Goal: Information Seeking & Learning: Learn about a topic

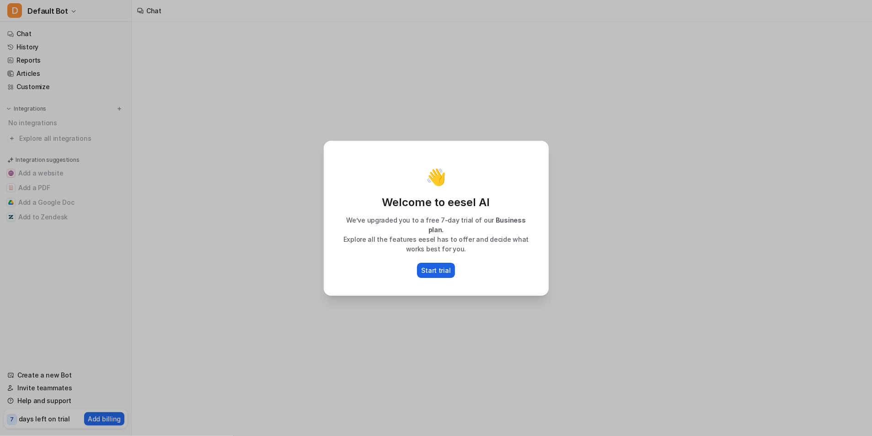
click at [427, 269] on p "Start trial" at bounding box center [436, 271] width 29 height 10
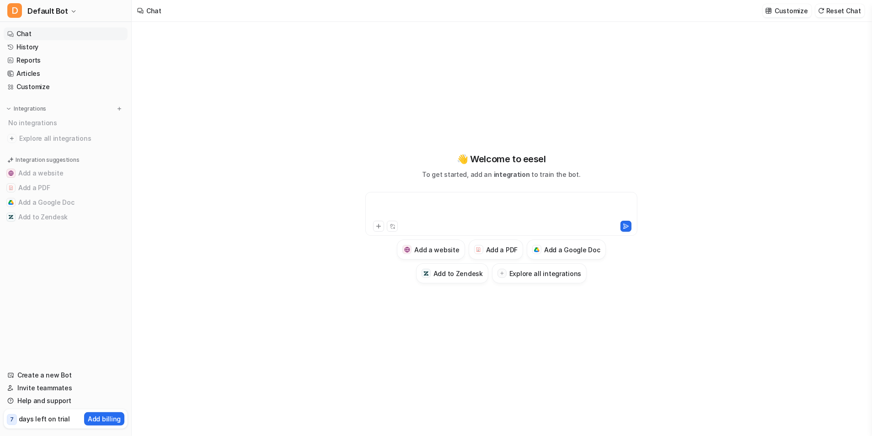
click at [427, 210] on div at bounding box center [502, 208] width 268 height 21
click at [378, 226] on icon at bounding box center [379, 226] width 6 height 6
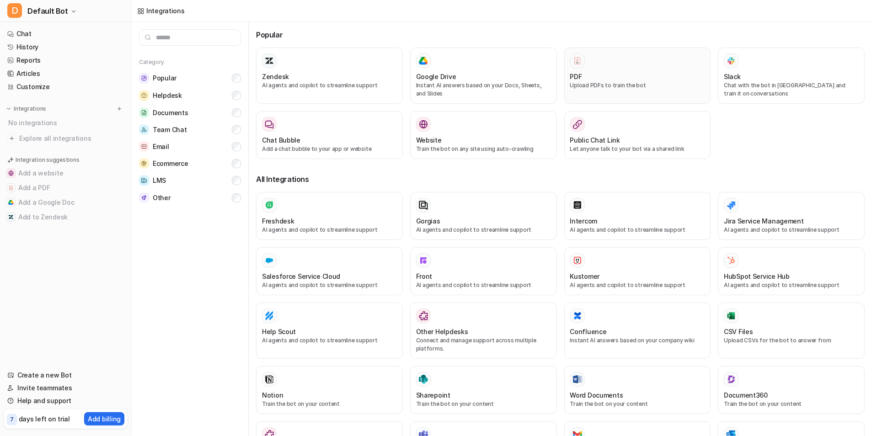
click at [623, 75] on div "PDF" at bounding box center [637, 77] width 135 height 10
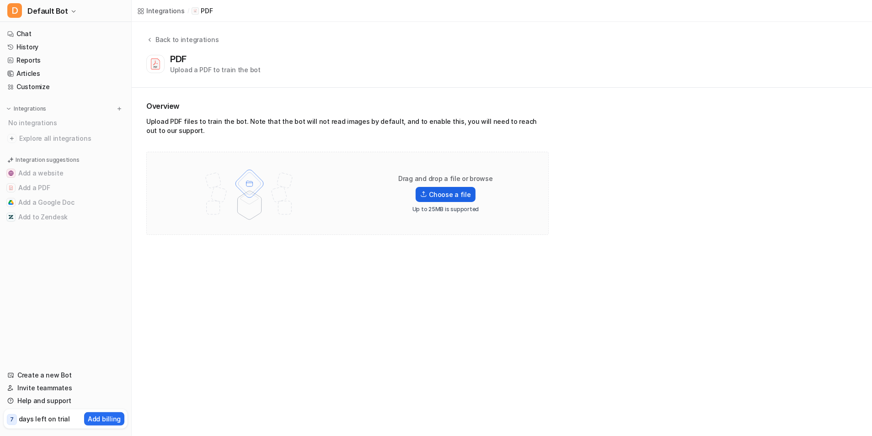
click at [446, 193] on label "Choose a file" at bounding box center [445, 194] width 59 height 15
click at [0, 0] on input "Choose a file" at bounding box center [0, 0] width 0 height 0
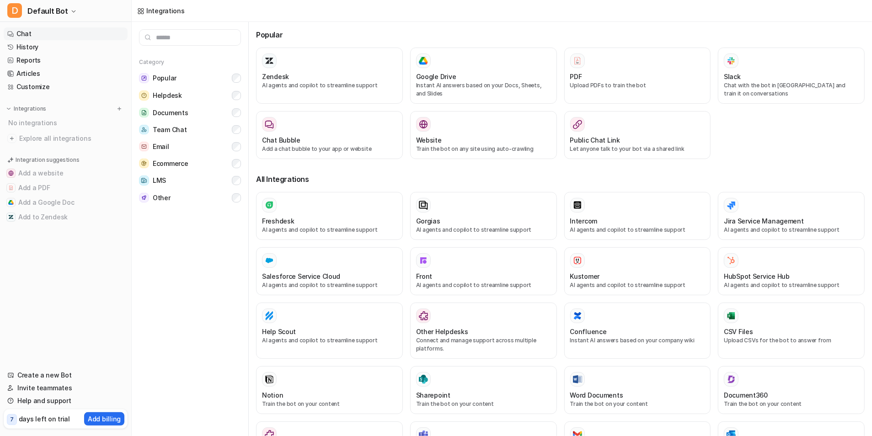
click at [51, 38] on link "Chat" at bounding box center [66, 33] width 124 height 13
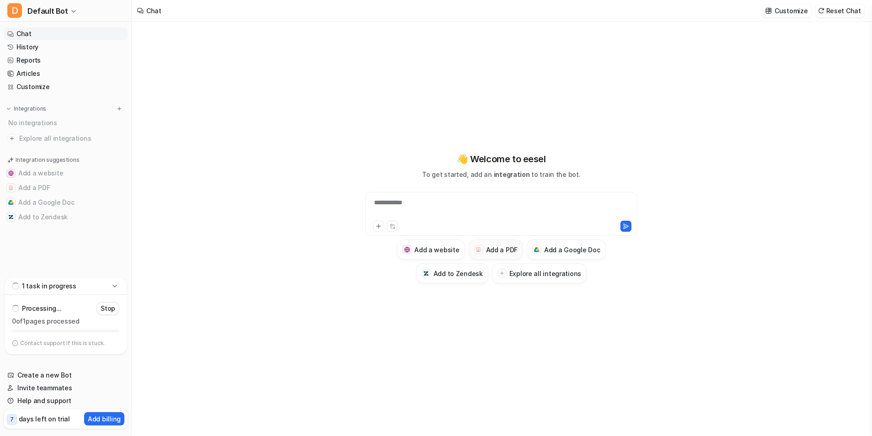
click at [501, 251] on h3 "Add a PDF" at bounding box center [502, 250] width 32 height 10
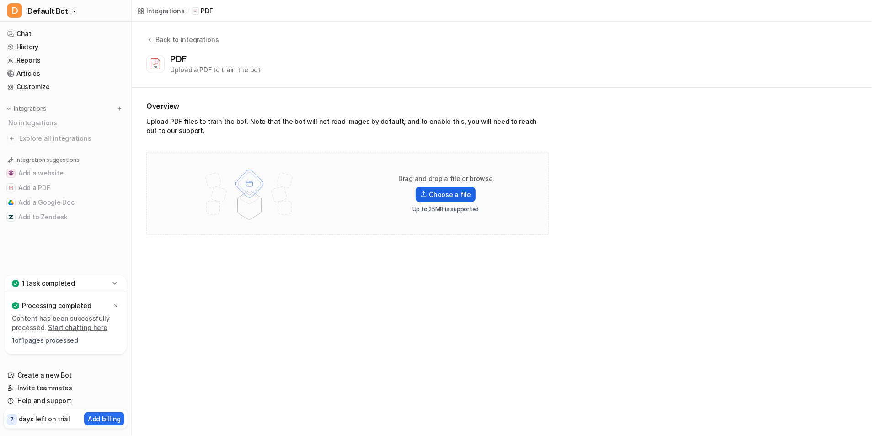
click at [462, 191] on label "Choose a file" at bounding box center [445, 194] width 59 height 15
click at [0, 0] on input "Choose a file" at bounding box center [0, 0] width 0 height 0
click at [457, 192] on label "Choose a file" at bounding box center [445, 194] width 59 height 15
click at [0, 0] on input "Choose a file" at bounding box center [0, 0] width 0 height 0
click at [443, 191] on label "Choose a file" at bounding box center [445, 194] width 59 height 15
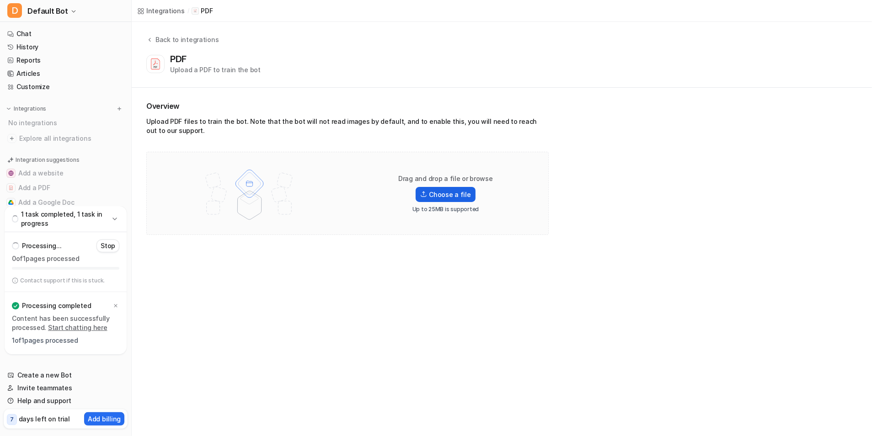
click at [0, 0] on input "Choose a file" at bounding box center [0, 0] width 0 height 0
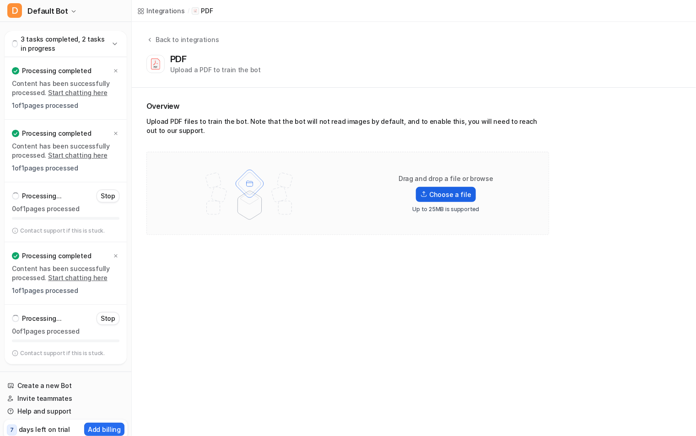
click at [433, 199] on label "Choose a file" at bounding box center [445, 194] width 59 height 15
click at [0, 0] on input "Choose a file" at bounding box center [0, 0] width 0 height 0
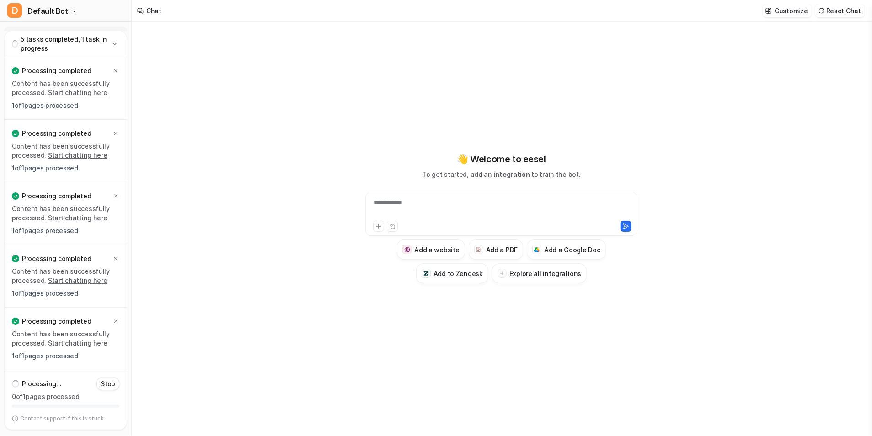
type textarea "**********"
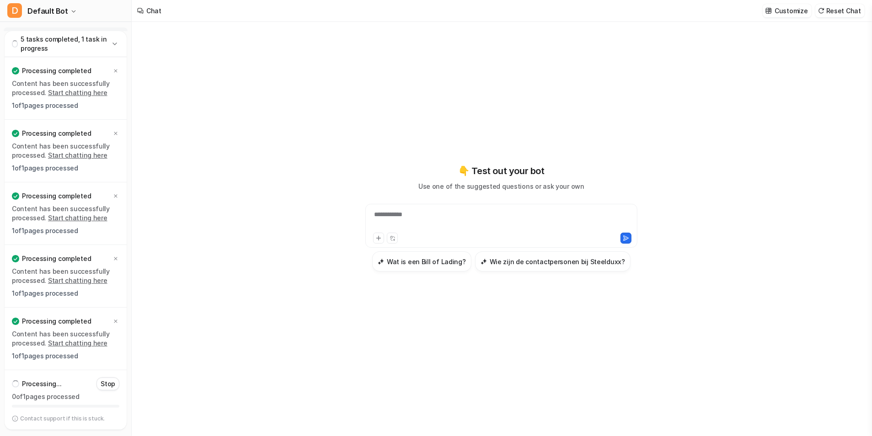
drag, startPoint x: 476, startPoint y: 314, endPoint x: 450, endPoint y: 278, distance: 44.6
click at [476, 314] on div "**********" at bounding box center [501, 218] width 337 height 306
click at [397, 226] on div "**********" at bounding box center [502, 220] width 268 height 21
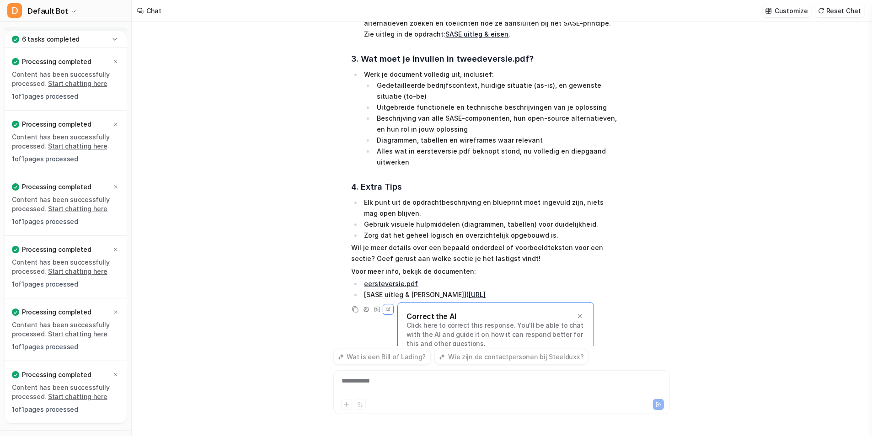
scroll to position [416, 0]
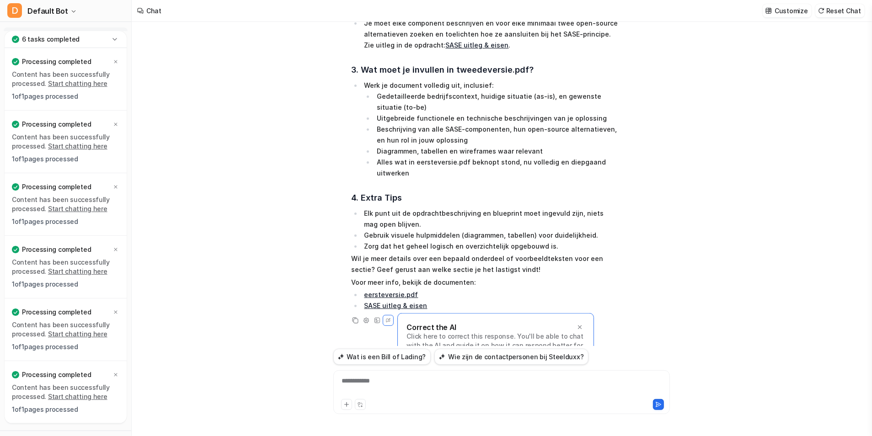
click at [425, 387] on div "**********" at bounding box center [502, 386] width 333 height 21
click at [441, 380] on div "**********" at bounding box center [502, 386] width 333 height 21
click at [794, 9] on p "Customize" at bounding box center [791, 11] width 33 height 10
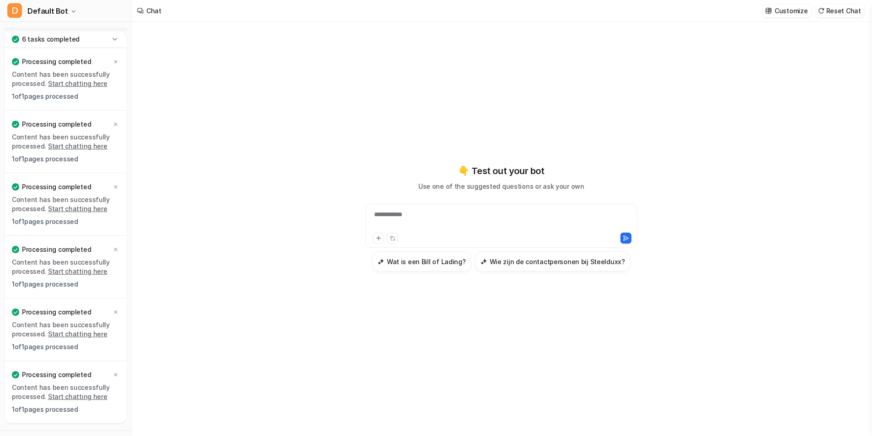
scroll to position [329, 0]
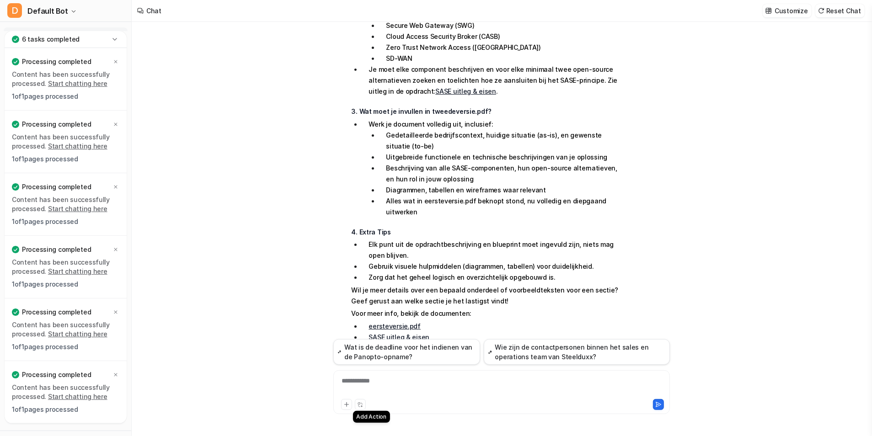
click at [359, 405] on icon at bounding box center [360, 405] width 6 height 6
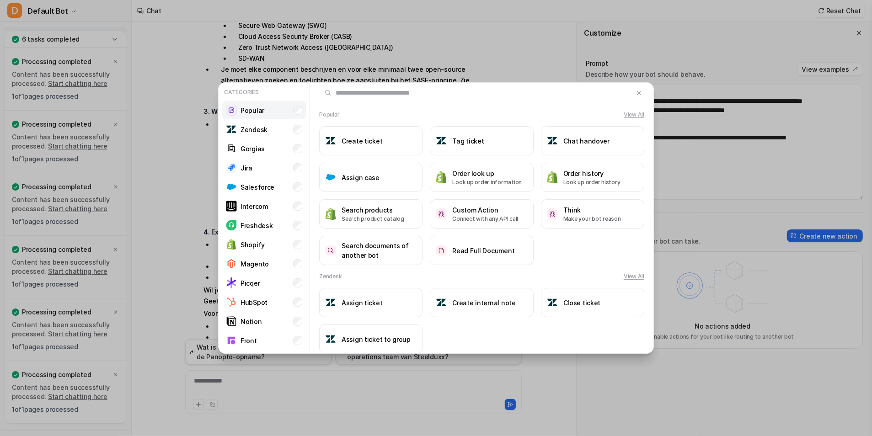
click at [265, 109] on li "Popular" at bounding box center [264, 110] width 84 height 18
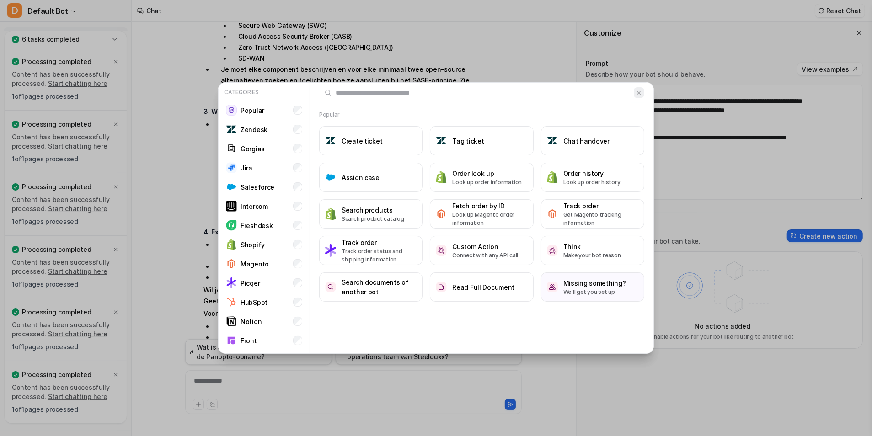
click at [636, 92] on img at bounding box center [639, 93] width 6 height 7
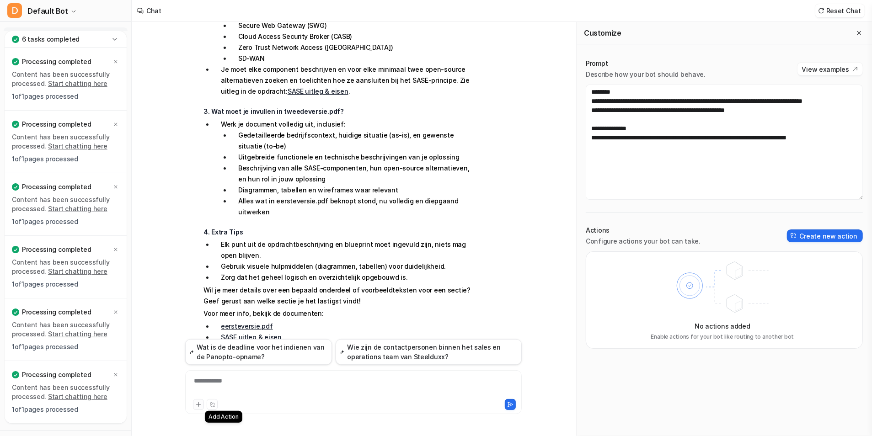
click at [195, 405] on icon at bounding box center [198, 405] width 6 height 6
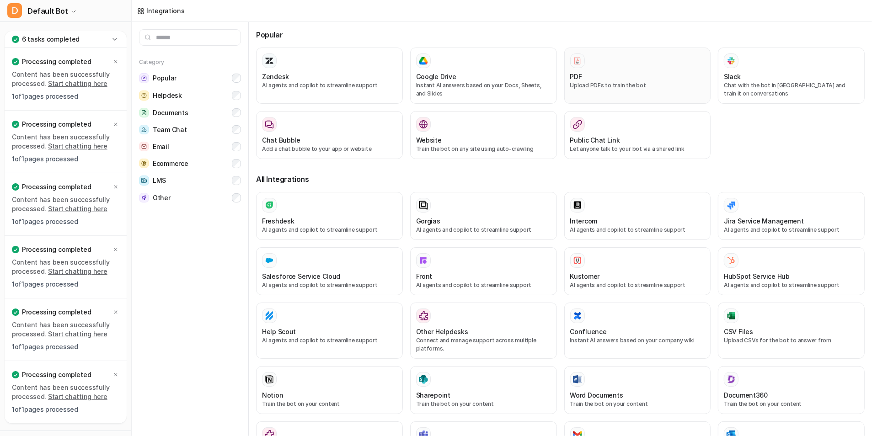
click at [602, 78] on div "PDF" at bounding box center [637, 77] width 135 height 10
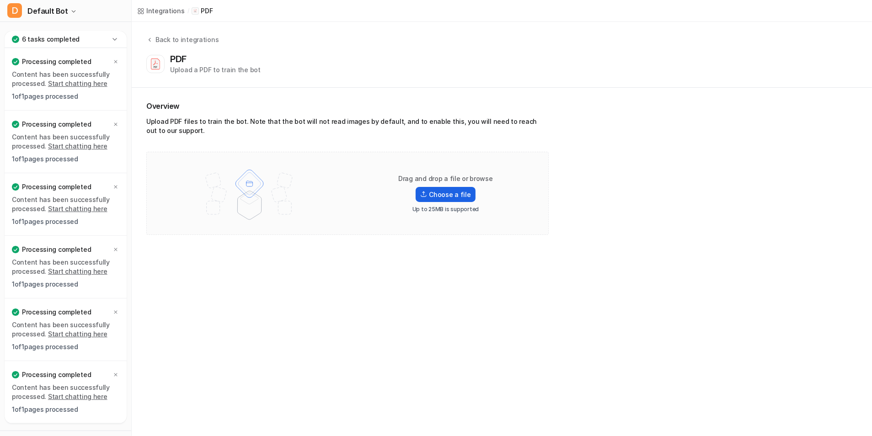
click at [457, 189] on label "Choose a file" at bounding box center [445, 194] width 59 height 15
click at [0, 0] on input "Choose a file" at bounding box center [0, 0] width 0 height 0
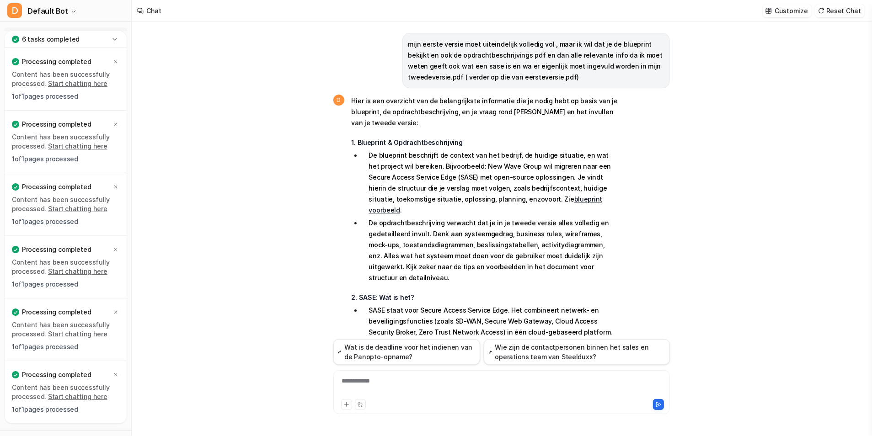
scroll to position [335, 0]
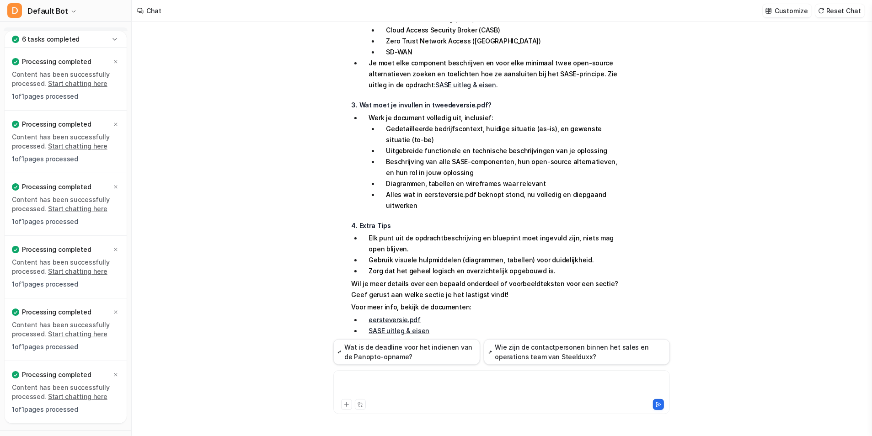
click at [398, 387] on div at bounding box center [502, 386] width 333 height 21
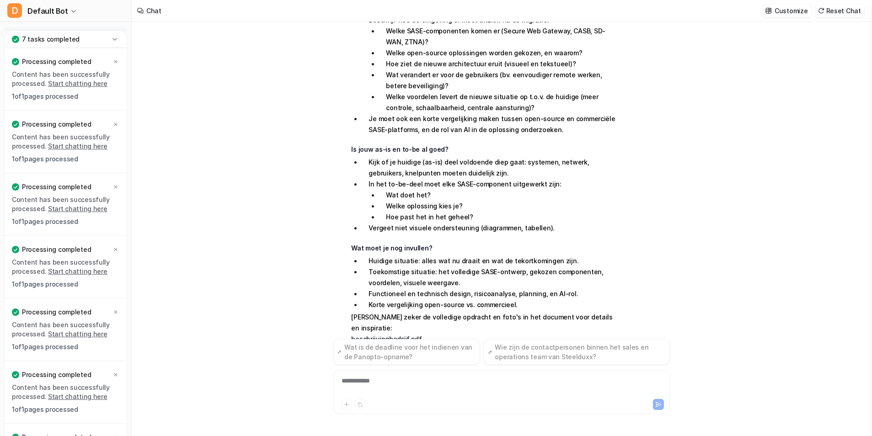
scroll to position [977, 0]
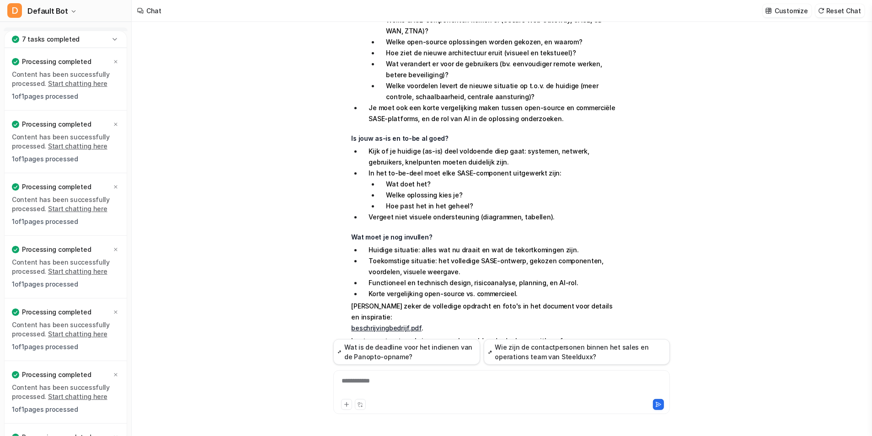
click at [426, 393] on div "**********" at bounding box center [502, 386] width 333 height 21
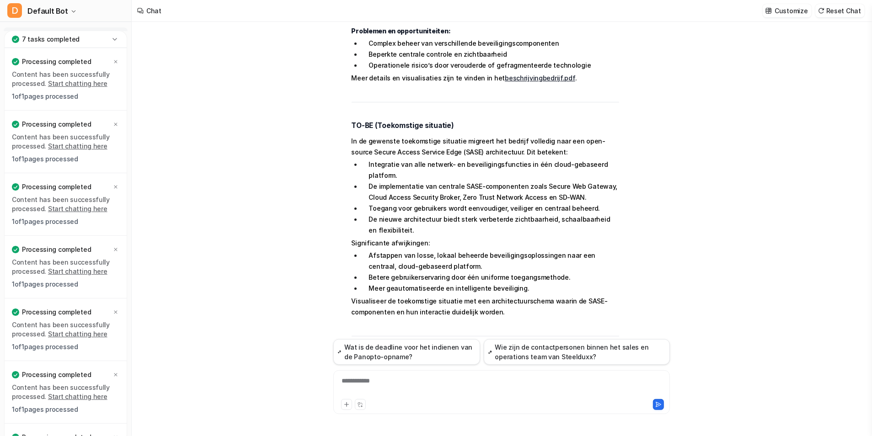
scroll to position [1921, 0]
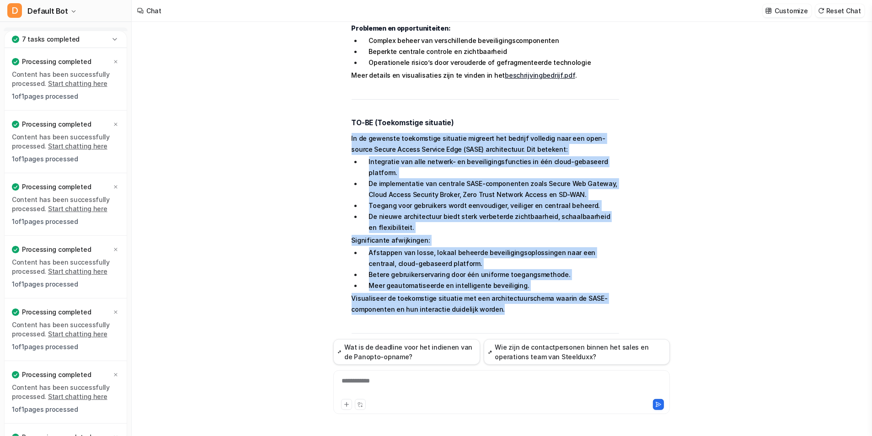
drag, startPoint x: 498, startPoint y: 247, endPoint x: 342, endPoint y: 78, distance: 230.1
click at [342, 78] on div "D Searched knowledge base search_queries : [ "AS-IS situatie beschrijven bedrij…" at bounding box center [476, 94] width 286 height 872
copy span "In de gewenste toekomstige situatie migreert het bedrijf volledig naar een open…"
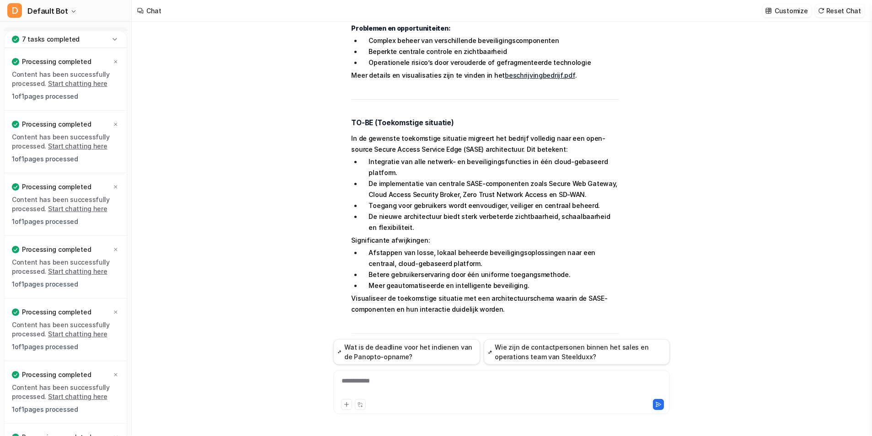
drag, startPoint x: 251, startPoint y: 397, endPoint x: 269, endPoint y: 390, distance: 19.1
click at [251, 397] on div "mijn eerste versie moet uiteindelijk volledig vol , maar ik wil dat je de bluep…" at bounding box center [502, 229] width 740 height 414
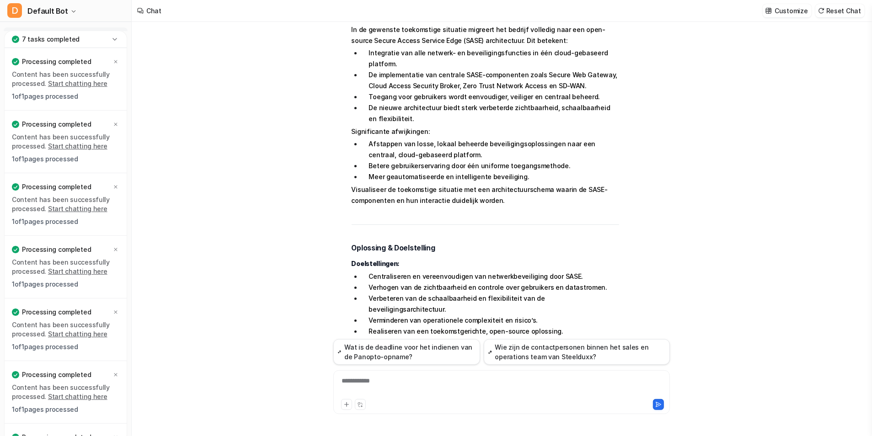
scroll to position [2058, 0]
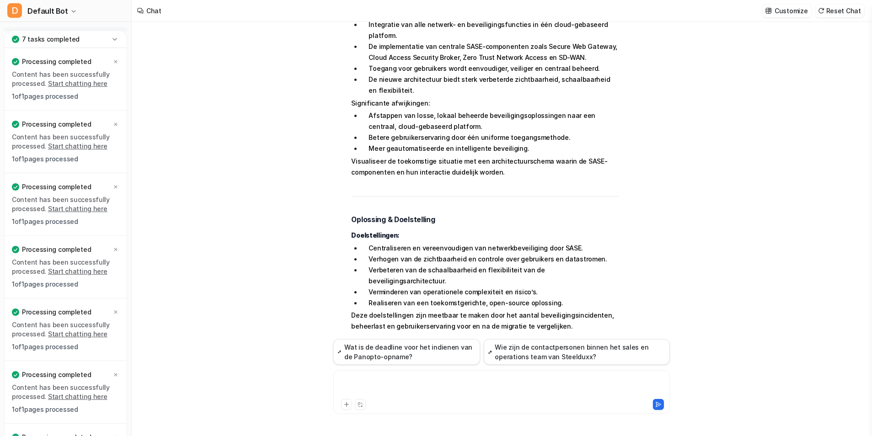
click at [411, 386] on div at bounding box center [502, 386] width 333 height 21
click at [402, 376] on div at bounding box center [502, 386] width 333 height 21
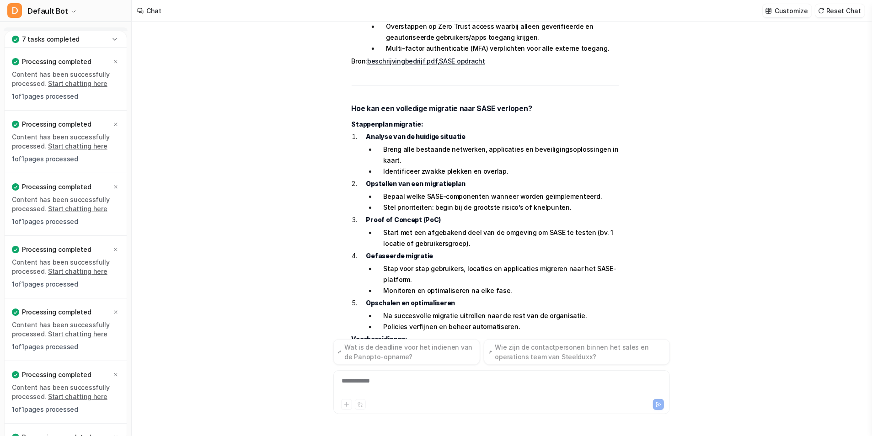
scroll to position [2912, 0]
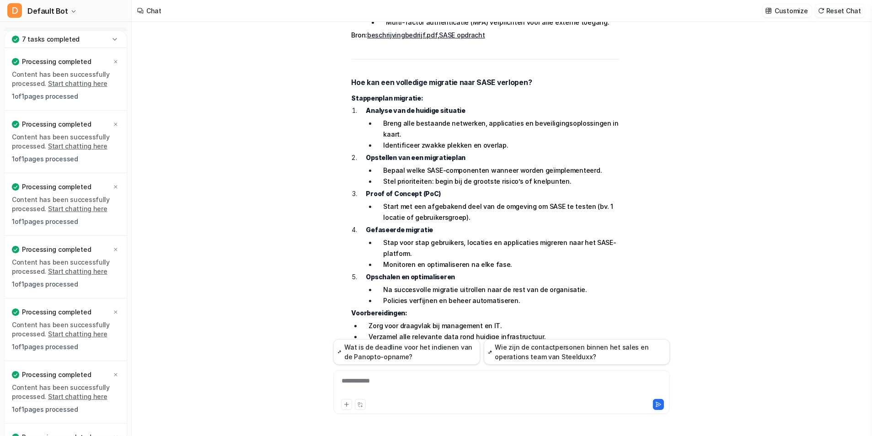
click at [379, 398] on div at bounding box center [502, 404] width 332 height 13
click at [379, 397] on div "**********" at bounding box center [502, 386] width 332 height 21
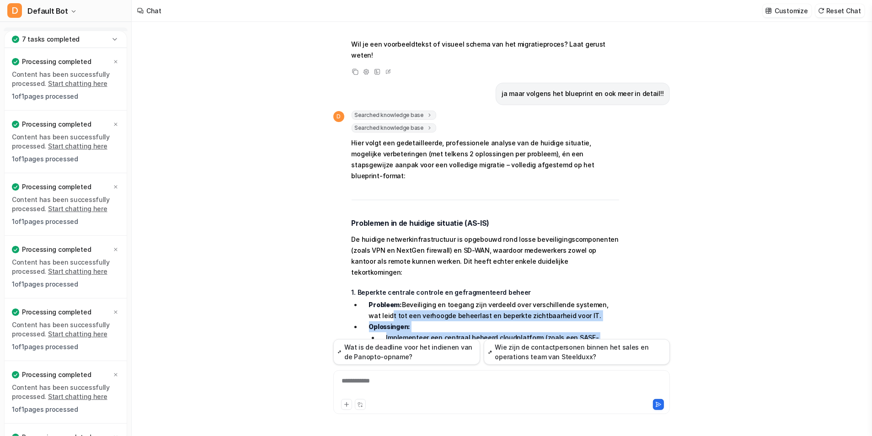
scroll to position [3256, 0]
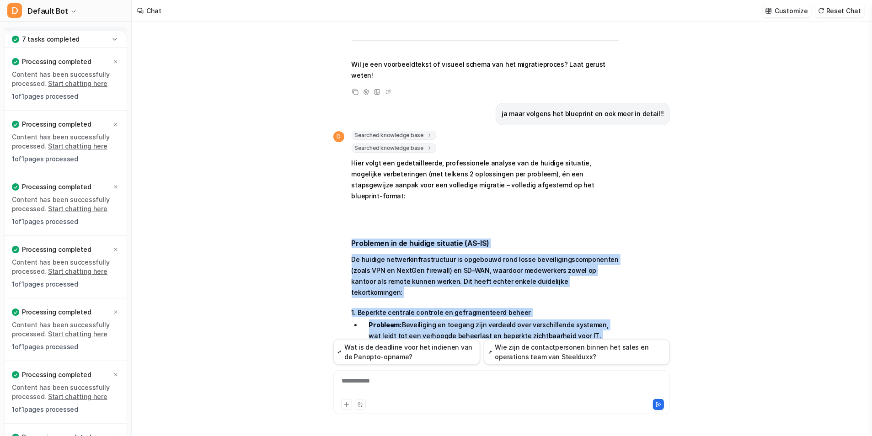
drag, startPoint x: 548, startPoint y: 285, endPoint x: 347, endPoint y: 122, distance: 258.9
copy span "Loremipsu do si ametcon adipisci (EL-SE) Do eiusmod temporincididuntutlab et do…"
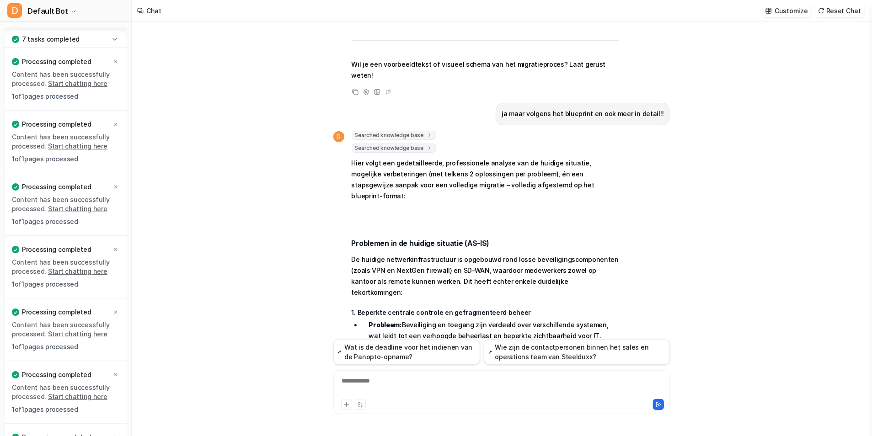
click at [383, 398] on div at bounding box center [502, 404] width 332 height 13
click at [365, 372] on div "**********" at bounding box center [501, 393] width 337 height 44
click at [365, 382] on div at bounding box center [502, 386] width 333 height 21
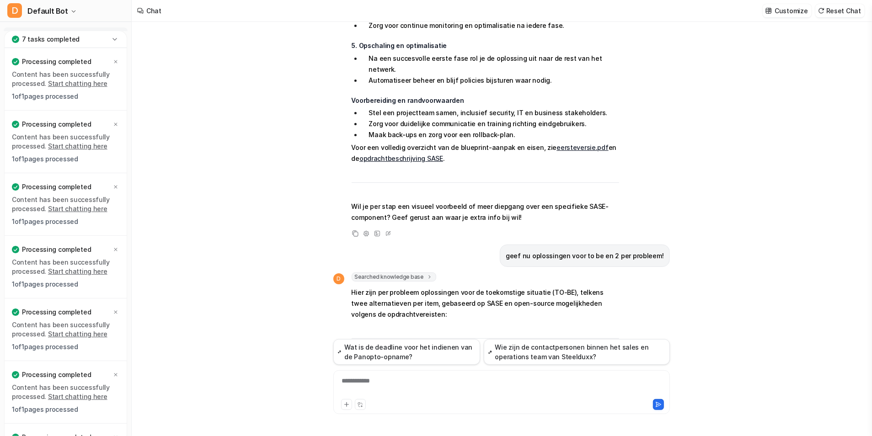
scroll to position [4241, 0]
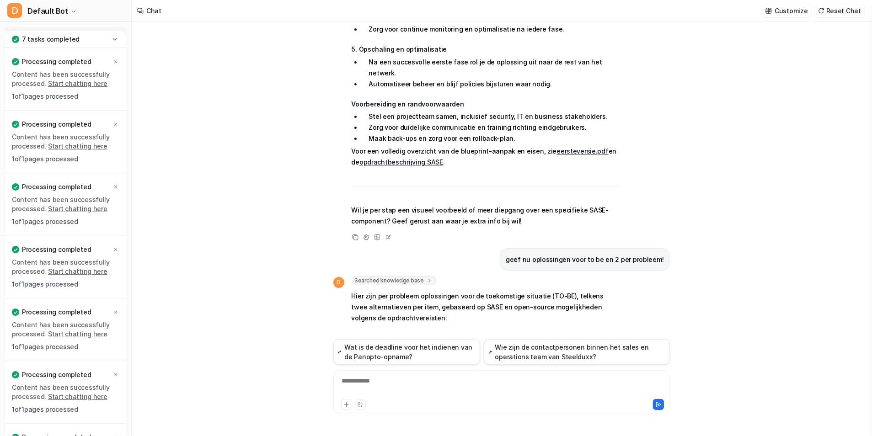
drag, startPoint x: 499, startPoint y: 209, endPoint x: 346, endPoint y: 192, distance: 153.7
copy span "2. Loremips dolorsit ametcons ad elitseddoeiusm tempor Incididuntu: Laboreetdol…"
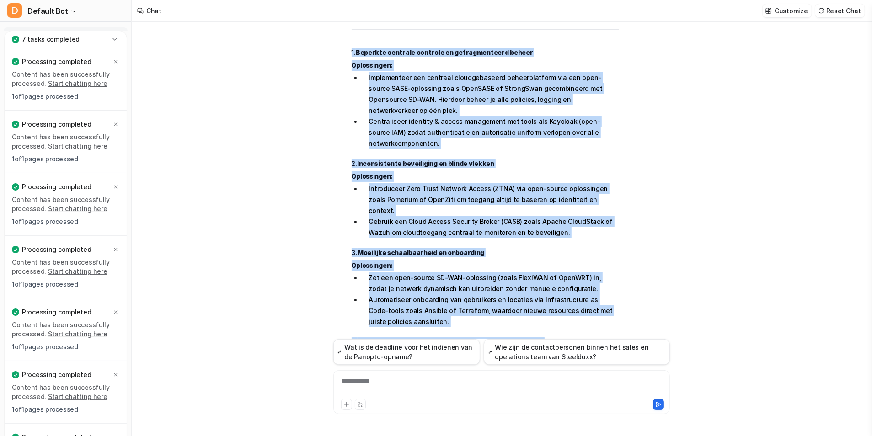
scroll to position [4561, 0]
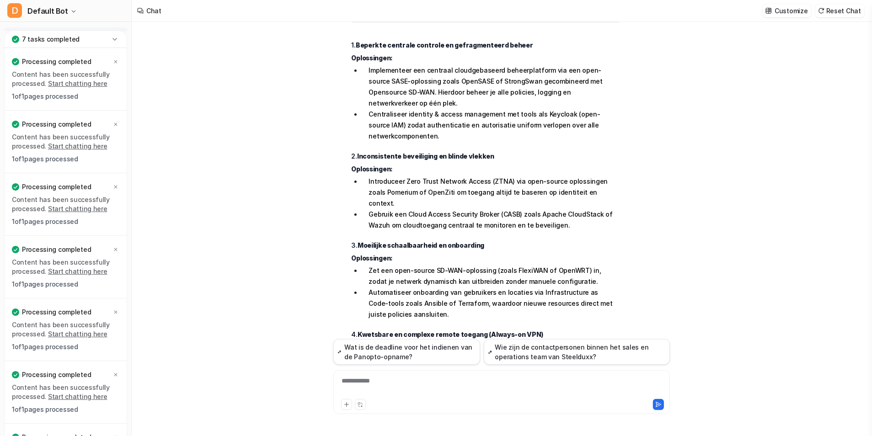
click at [443, 375] on div "**********" at bounding box center [501, 393] width 337 height 44
click at [438, 391] on div at bounding box center [502, 386] width 333 height 21
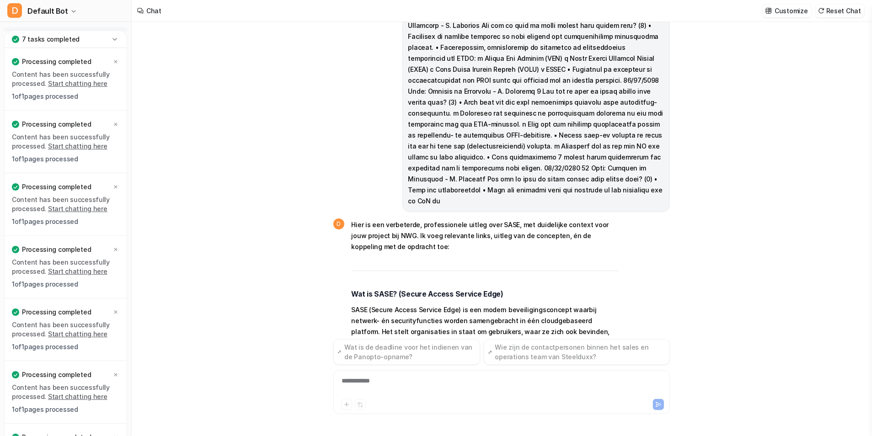
scroll to position [5627, 0]
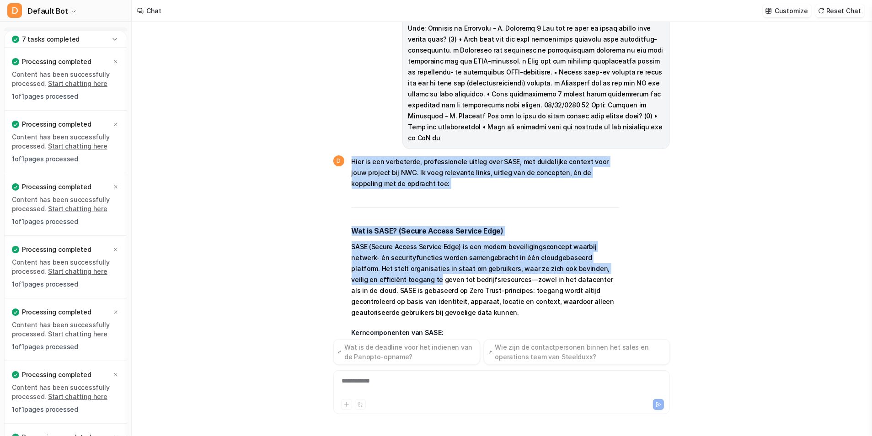
click at [366, 155] on span "Hier is een verbeterde, professionele uitleg over SASE, met duidelijke context …" at bounding box center [486, 341] width 268 height 373
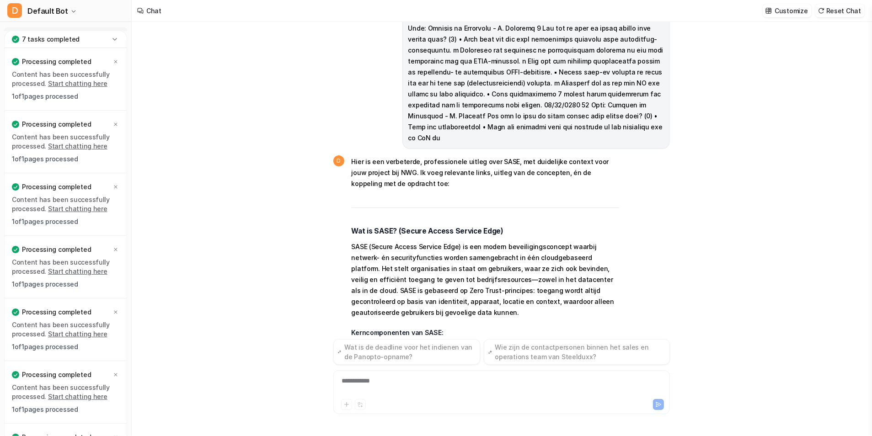
drag, startPoint x: 379, startPoint y: 171, endPoint x: 542, endPoint y: 156, distance: 163.0
click at [542, 362] on li "Cloud Access Security Broker (CASB): Biedt inzicht en controle over het gebruik…" at bounding box center [491, 373] width 258 height 22
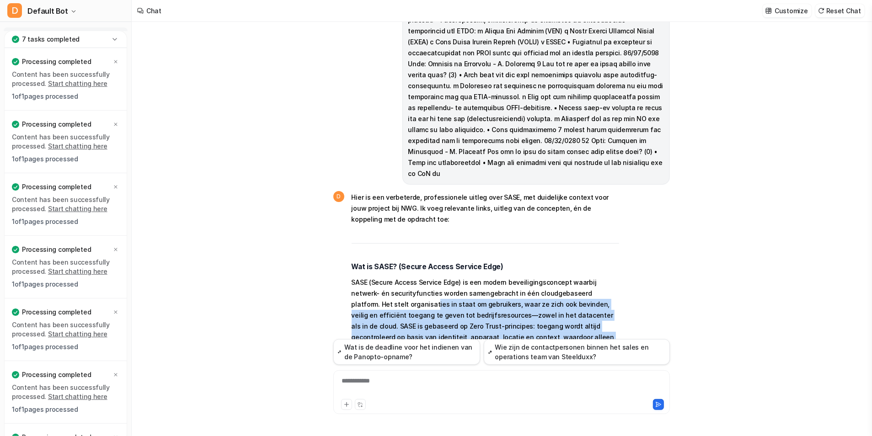
scroll to position [5585, 0]
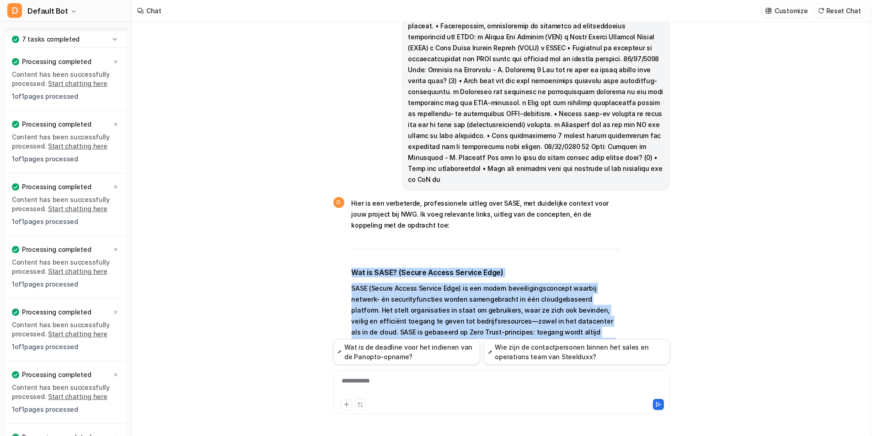
drag, startPoint x: 599, startPoint y: 248, endPoint x: 354, endPoint y: 68, distance: 304.9
copy span "Lor ip DOLO? (Sitame Consec Adipisc Elit) SEDD (Eiusmo Tempor Incidid Utla) et …"
click at [365, 283] on p "SASE (Secure Access Service Edge) is een modern beveiligingsconcept waarbij net…" at bounding box center [486, 321] width 268 height 77
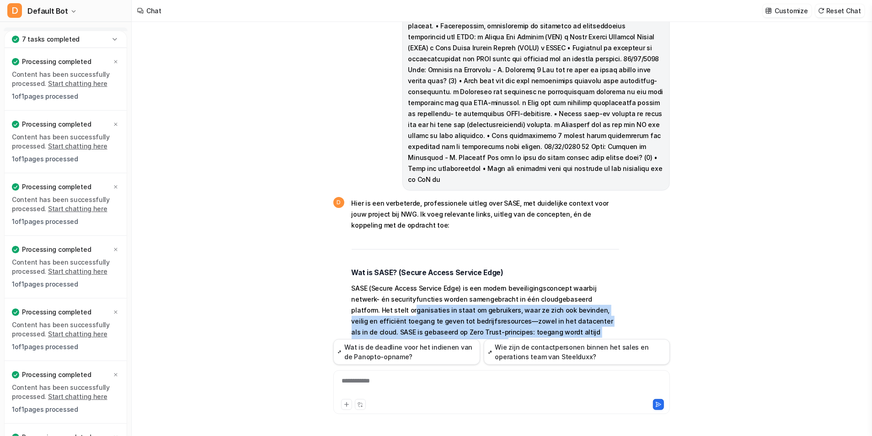
drag, startPoint x: 386, startPoint y: 145, endPoint x: 358, endPoint y: 111, distance: 43.9
click at [358, 283] on p "SASE (Secure Access Service Edge) is een modern beveiligingsconcept waarbij net…" at bounding box center [486, 321] width 268 height 77
drag, startPoint x: 358, startPoint y: 111, endPoint x: 386, endPoint y: 140, distance: 40.8
click at [380, 283] on p "SASE (Secure Access Service Edge) is een modern beveiligingsconcept waarbij net…" at bounding box center [486, 321] width 268 height 77
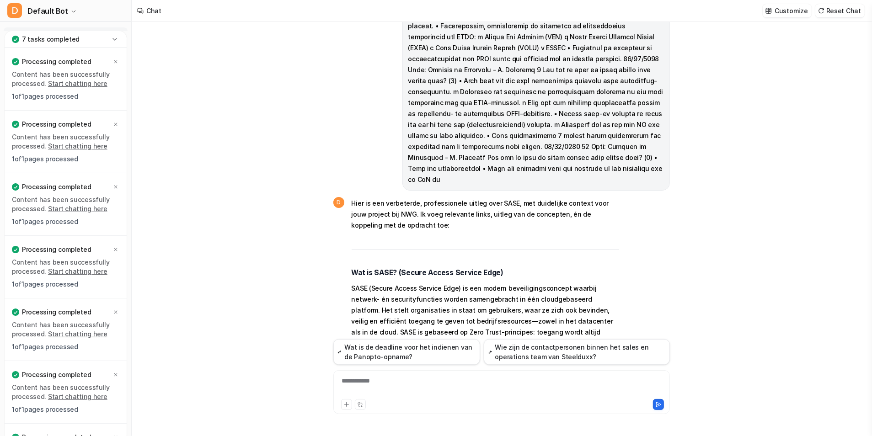
click at [391, 283] on p "SASE (Secure Access Service Edge) is een modern beveiligingsconcept waarbij net…" at bounding box center [486, 321] width 268 height 77
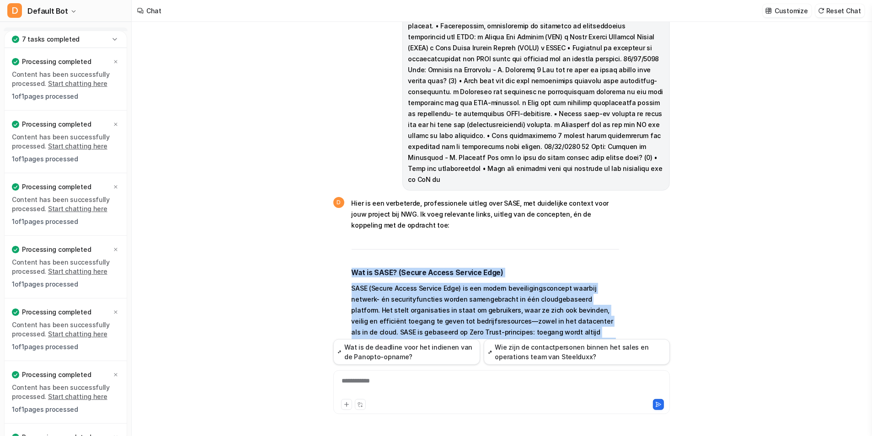
drag, startPoint x: 430, startPoint y: 301, endPoint x: 346, endPoint y: 70, distance: 246.0
copy span "Lor ip DOLO? (Sitame Consec Adipisc Elit) SEDD (Eiusmo Tempor Incidid Utla) et …"
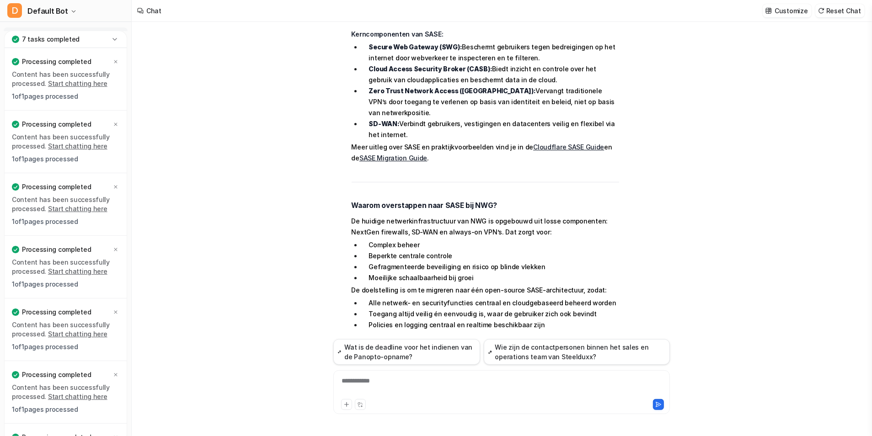
scroll to position [5951, 0]
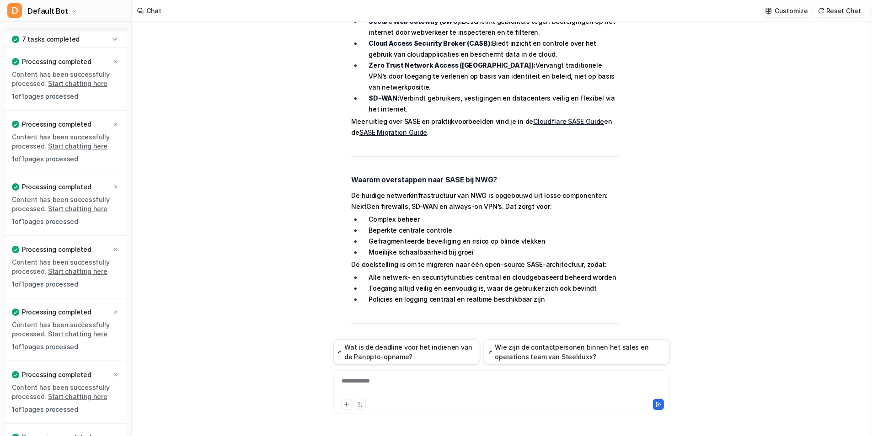
drag, startPoint x: 349, startPoint y: 179, endPoint x: 468, endPoint y: 283, distance: 158.9
click at [468, 283] on div "D Hier is een verbeterde, professionele uitleg over SASE, met duidelijke contex…" at bounding box center [476, 212] width 286 height 765
drag, startPoint x: 468, startPoint y: 283, endPoint x: 430, endPoint y: 253, distance: 48.2
click at [398, 403] on div at bounding box center [421, 404] width 161 height 11
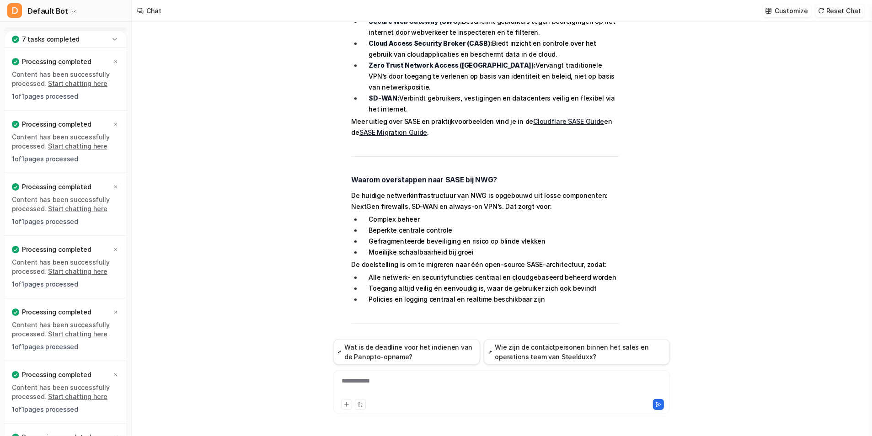
click at [390, 392] on div "**********" at bounding box center [502, 386] width 333 height 21
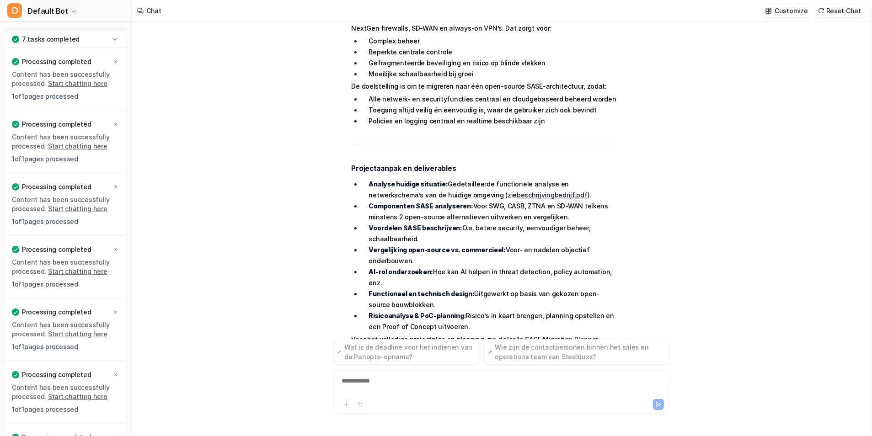
scroll to position [6142, 0]
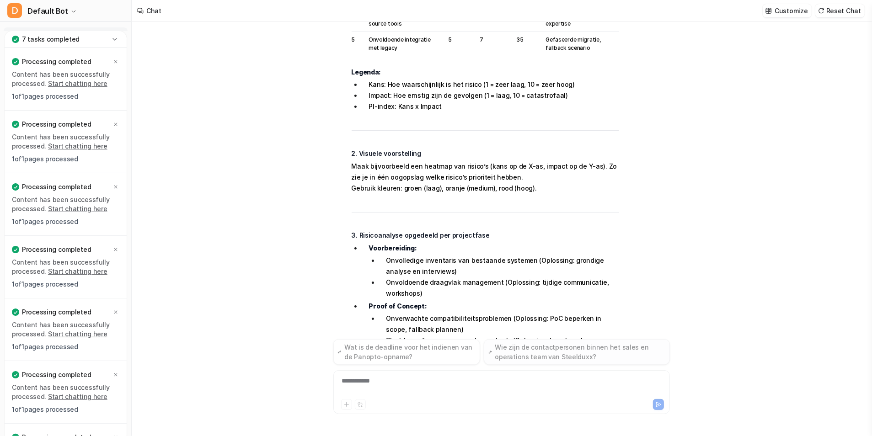
scroll to position [6777, 0]
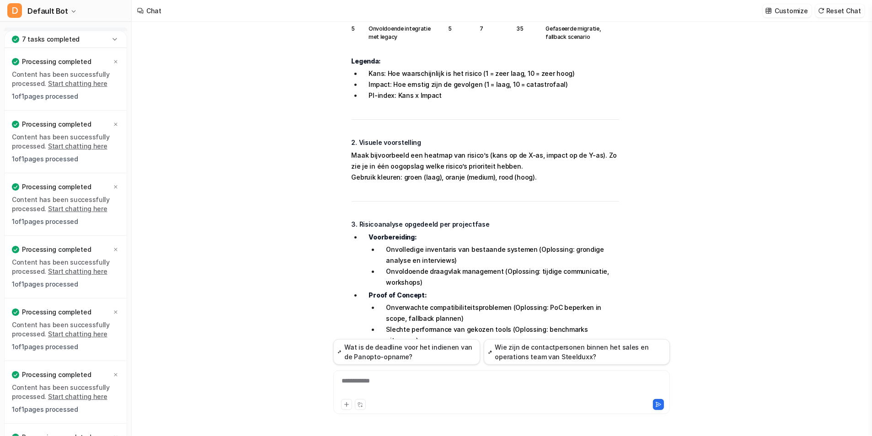
drag, startPoint x: 575, startPoint y: 230, endPoint x: 344, endPoint y: 175, distance: 237.9
click at [344, 175] on div "D Searched knowledge base search_queries : [ "SASE risicoanalyse voorbeelden", …" at bounding box center [476, 204] width 286 height 775
copy span "4. Specifieke security risico’s bij SASE Misconfiguratie ZTNA/SWG/CASB: Oplossi…"
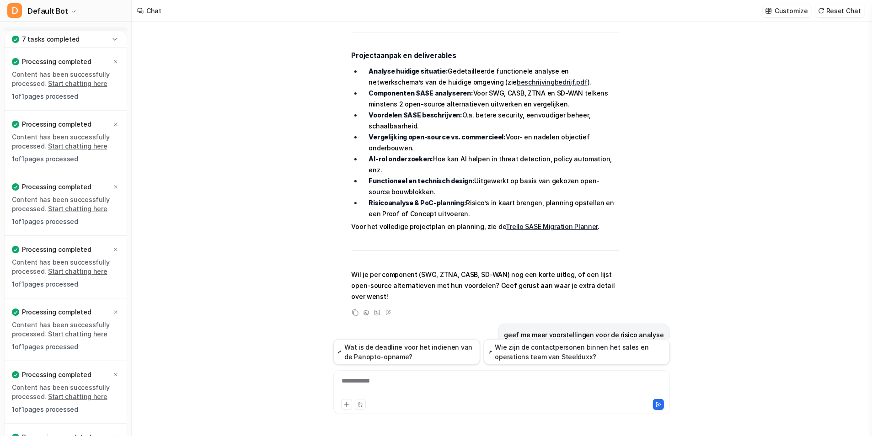
scroll to position [6228, 0]
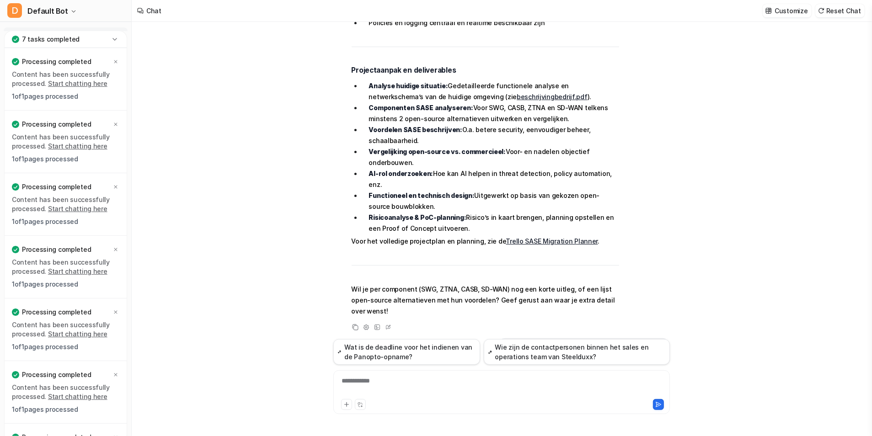
drag, startPoint x: 582, startPoint y: 225, endPoint x: 349, endPoint y: 199, distance: 234.3
copy span "1. Risicotabel (voorbeeld) Nr Risico Kans (1-10) Impact (1-10) PI-index Maatreg…"
